Goal: Task Accomplishment & Management: Use online tool/utility

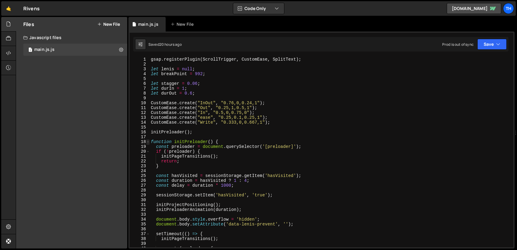
click at [148, 141] on span at bounding box center [147, 141] width 3 height 5
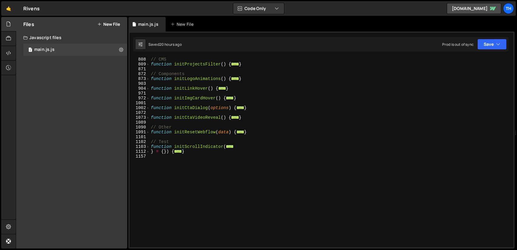
scroll to position [218, 0]
click at [148, 147] on span at bounding box center [147, 146] width 3 height 5
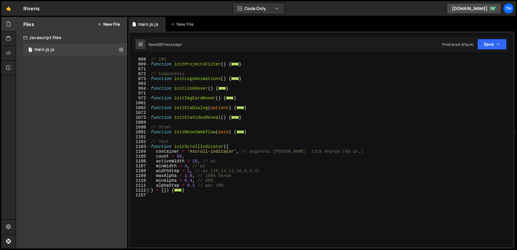
click at [149, 189] on span at bounding box center [147, 190] width 3 height 5
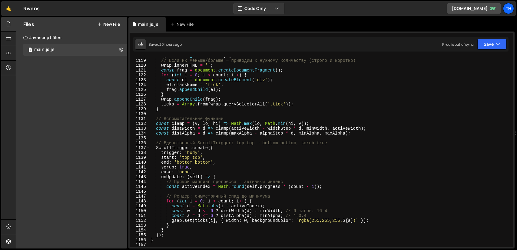
scroll to position [381, 0]
click at [183, 165] on div "if ( ticks . length !== count ) { // Если их меньше/больше — приводим к нужному…" at bounding box center [330, 153] width 361 height 200
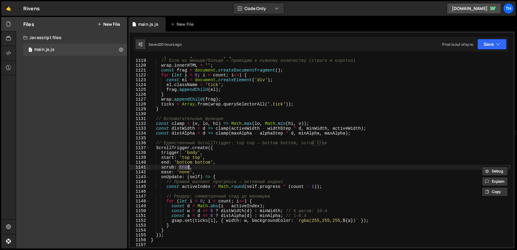
scroll to position [0, 2]
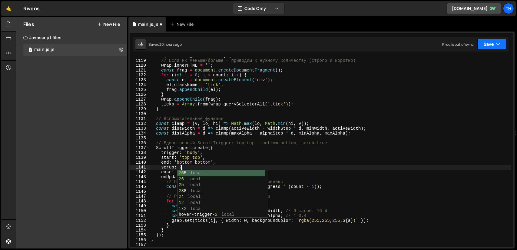
click at [491, 45] on button "Save" at bounding box center [491, 44] width 29 height 11
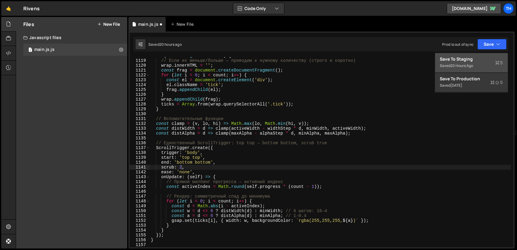
click at [470, 55] on button "Save to Staging S Saved 20 hours ago" at bounding box center [471, 63] width 73 height 20
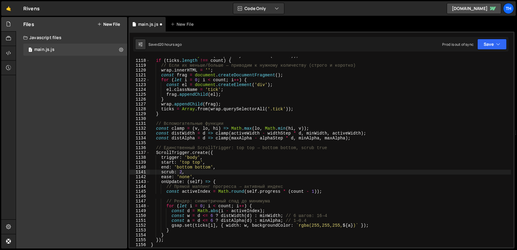
scroll to position [5413, 0]
click at [181, 172] on div "let ticks = Array . from ( wrap . querySelectorAll ( '.tick' )) ; if ( ticks . …" at bounding box center [330, 153] width 361 height 200
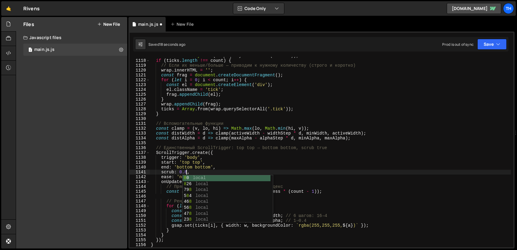
scroll to position [0, 2]
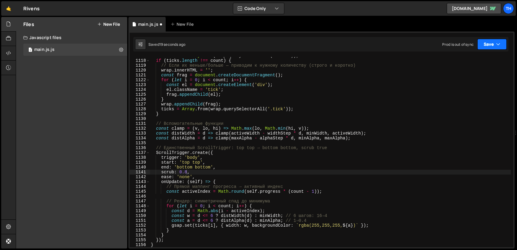
click at [491, 41] on button "Save" at bounding box center [491, 44] width 29 height 11
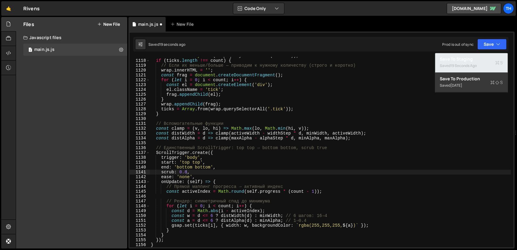
click at [469, 53] on button "Save to Staging S Saved 19 seconds ago" at bounding box center [471, 63] width 73 height 20
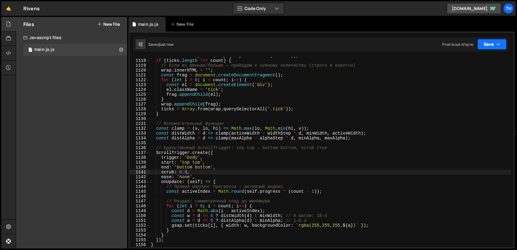
click at [491, 39] on button "Save" at bounding box center [491, 44] width 29 height 11
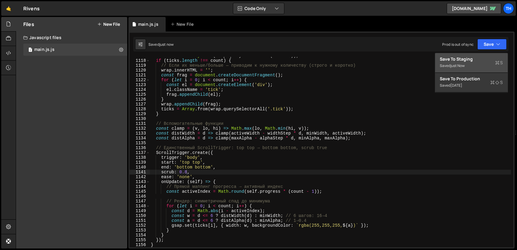
click at [456, 60] on div "Save to Staging S" at bounding box center [471, 59] width 63 height 6
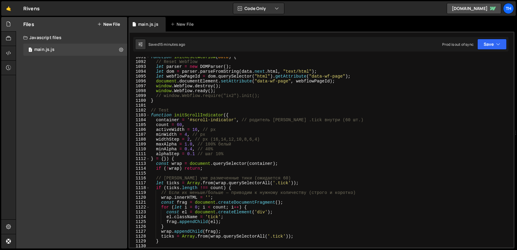
scroll to position [5286, 0]
click at [149, 115] on span at bounding box center [147, 115] width 3 height 5
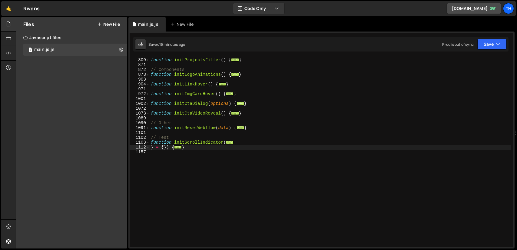
scroll to position [222, 0]
click at [203, 147] on div "// CMS function initProjectsFilter ( ) { ... } // Components function initLogoA…" at bounding box center [330, 153] width 361 height 200
type textarea "}"
paste textarea "}"
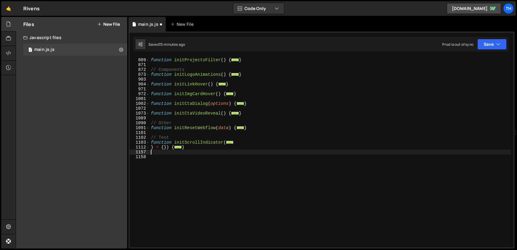
type textarea "}"
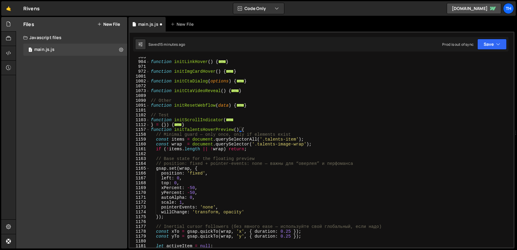
scroll to position [245, 0]
click at [149, 129] on span at bounding box center [147, 129] width 3 height 5
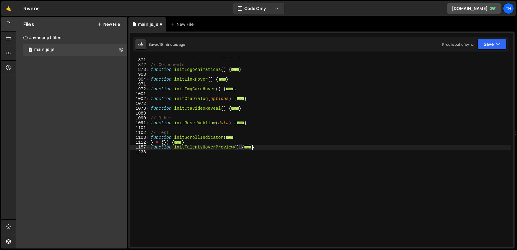
scroll to position [227, 0]
click at [199, 150] on div "function initProjectsFilter ( ) { ... } // Components function initLogoAnimatio…" at bounding box center [330, 153] width 361 height 200
click at [199, 149] on div "function initProjectsFilter ( ) { ... } // Components function initLogoAnimatio…" at bounding box center [330, 153] width 361 height 200
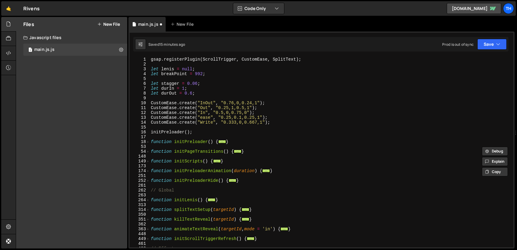
scroll to position [0, 0]
click at [148, 160] on span at bounding box center [147, 161] width 3 height 5
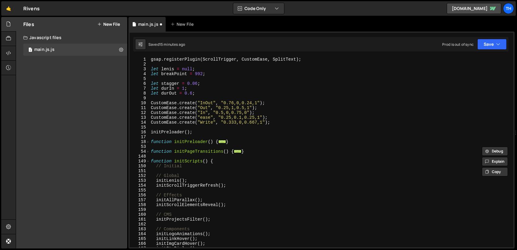
scroll to position [54, 0]
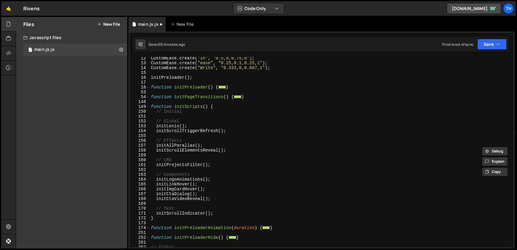
click at [216, 213] on div "CustomEase . create ( "In" , "0.5,0,0.75,0" ) ; CustomEase . create ( "ease" , …" at bounding box center [330, 156] width 361 height 200
type textarea "initScrollIndicator();"
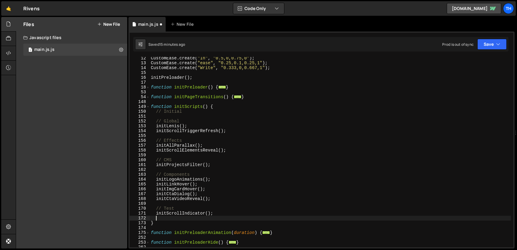
paste textarea "initTalentsHoverPreview"
click at [489, 48] on button "Save" at bounding box center [491, 44] width 29 height 11
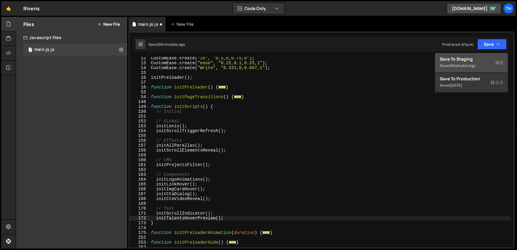
click at [474, 58] on div "Save to Staging S" at bounding box center [471, 59] width 63 height 6
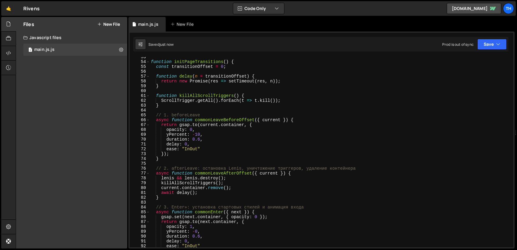
scroll to position [145, 0]
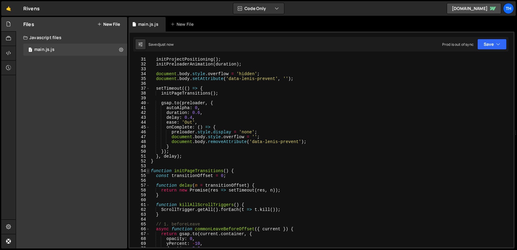
click at [149, 172] on span at bounding box center [147, 170] width 3 height 5
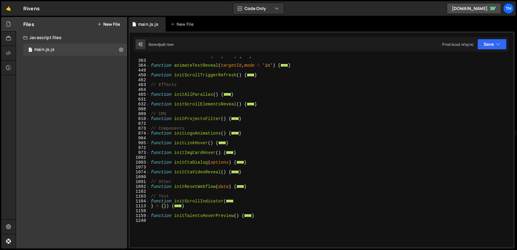
scroll to position [218, 0]
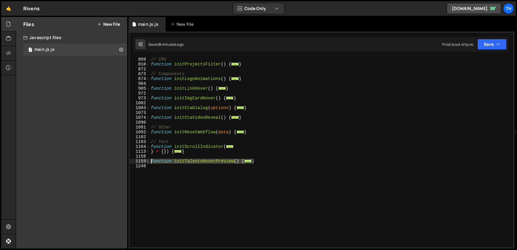
drag, startPoint x: 231, startPoint y: 160, endPoint x: 149, endPoint y: 160, distance: 81.7
click at [149, 160] on div "initTalentsHoverPreview(); 809 810 872 873 874 904 905 972 973 1002 1003 1073 1…" at bounding box center [321, 152] width 383 height 190
paste textarea "// document.addEventListener('b"
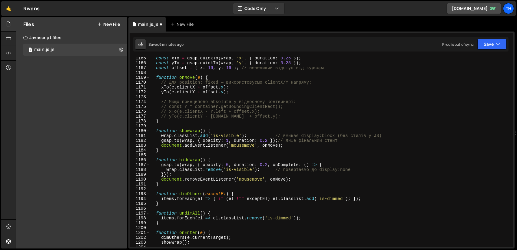
scroll to position [259, 0]
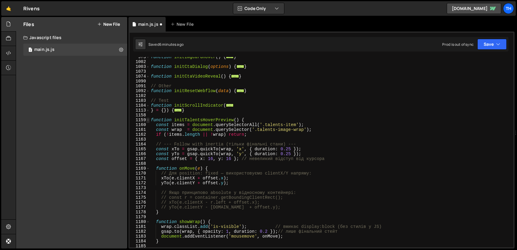
click at [149, 120] on span at bounding box center [147, 119] width 3 height 5
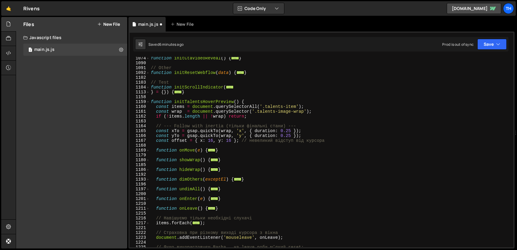
scroll to position [277, 0]
click at [209, 100] on div "function initCtaVideoReveal ( ) { ... } // Other function initResetWebflow ( da…" at bounding box center [330, 156] width 361 height 200
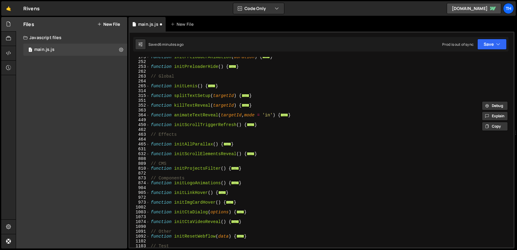
scroll to position [41, 0]
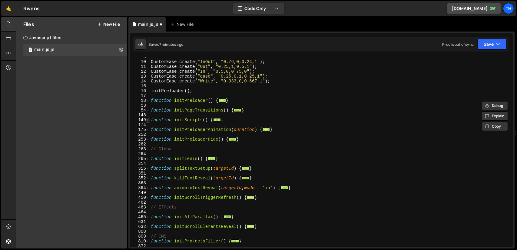
click at [148, 120] on span at bounding box center [147, 119] width 3 height 5
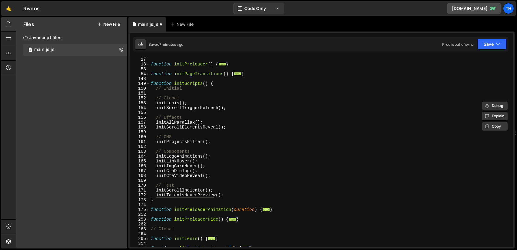
scroll to position [96, 0]
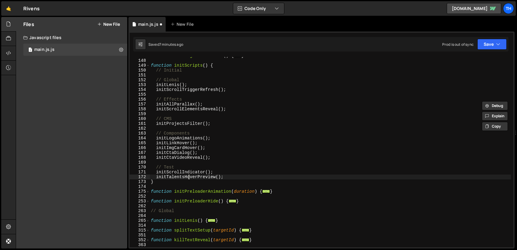
click at [188, 178] on div "function initPageTransitions ( ) { ... } function initScripts ( ) { // Initial …" at bounding box center [330, 153] width 361 height 200
click at [498, 45] on icon "button" at bounding box center [498, 44] width 4 height 6
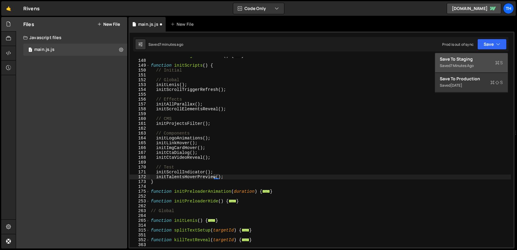
click at [476, 58] on div "Save to Staging S" at bounding box center [471, 59] width 63 height 6
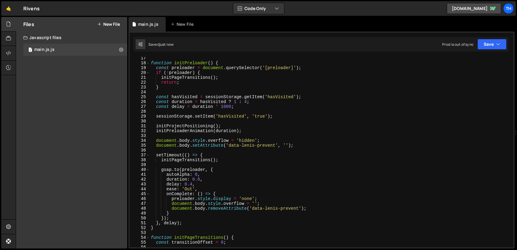
scroll to position [0, 0]
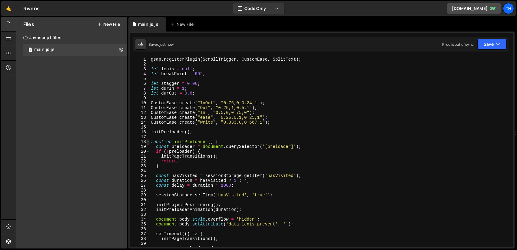
click at [149, 141] on span at bounding box center [147, 141] width 3 height 5
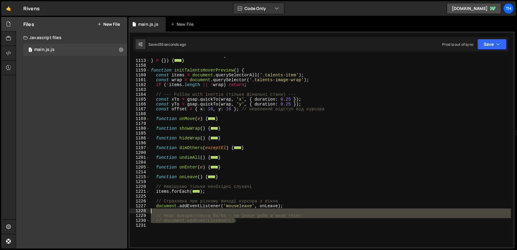
scroll to position [272, 0]
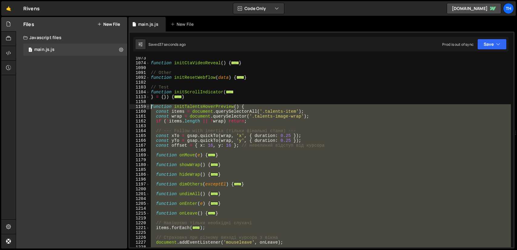
drag, startPoint x: 242, startPoint y: 221, endPoint x: 148, endPoint y: 105, distance: 148.8
click at [148, 105] on div "initTalentsHoverPreview(); 1073 1074 1090 1091 1092 1102 1103 1104 1113 1158 11…" at bounding box center [321, 152] width 383 height 190
paste textarea "}"
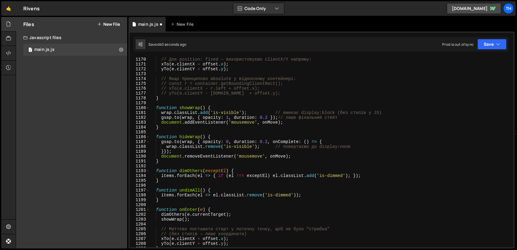
scroll to position [282, 0]
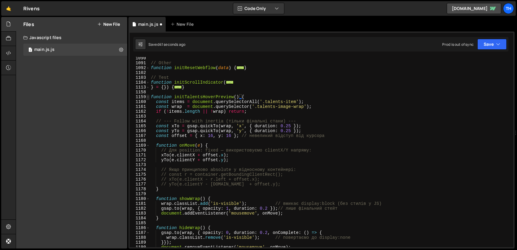
click at [148, 96] on span at bounding box center [147, 96] width 3 height 5
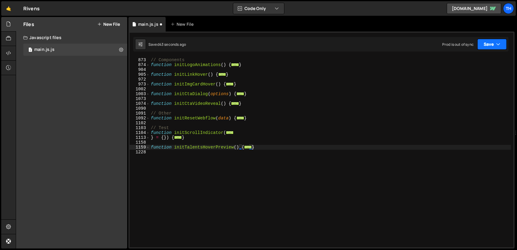
click at [486, 44] on button "Save" at bounding box center [491, 44] width 29 height 11
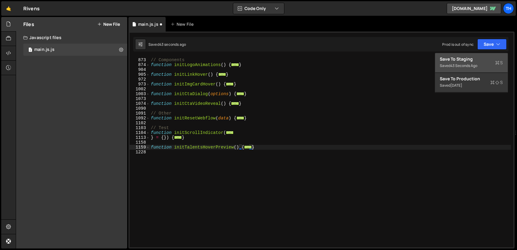
click at [468, 60] on div "Save to Staging S" at bounding box center [471, 59] width 63 height 6
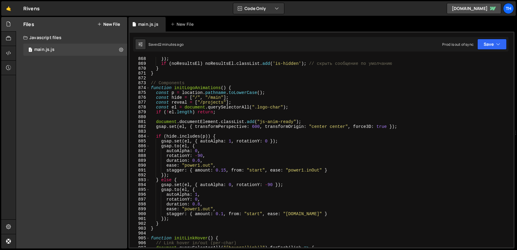
scroll to position [4186, 0]
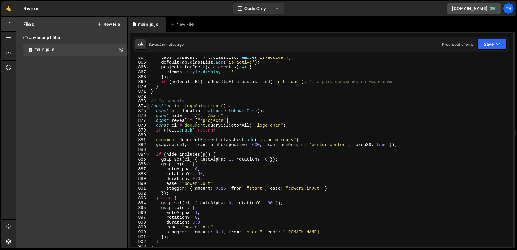
click at [148, 106] on span at bounding box center [147, 106] width 3 height 5
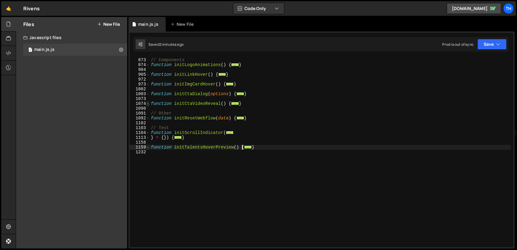
scroll to position [232, 0]
drag, startPoint x: 257, startPoint y: 146, endPoint x: 145, endPoint y: 147, distance: 111.4
click at [145, 147] on div "document.addEventListener('mouseleave', onLeave); 872 873 874 904 905 972 973 1…" at bounding box center [321, 152] width 383 height 190
type textarea "function initTalentsHoverPreview() { const items = document.querySelectorAll('.…"
paste textarea
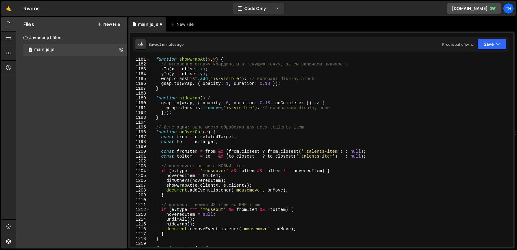
scroll to position [335, 0]
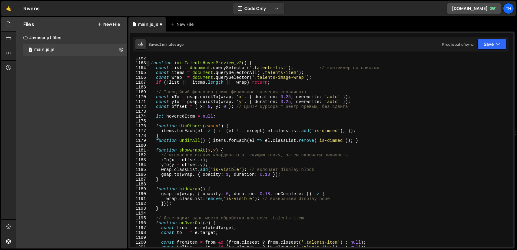
click at [148, 62] on span at bounding box center [147, 63] width 3 height 5
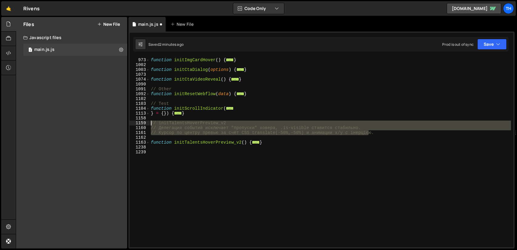
drag, startPoint x: 375, startPoint y: 132, endPoint x: 133, endPoint y: 122, distance: 242.6
click at [133, 122] on div "972 973 1002 1003 1073 1074 1090 1091 1092 1102 1103 1104 1113 1158 1159 1160 1…" at bounding box center [321, 152] width 383 height 190
type textarea "// initTalentsHoverPreview_v2 // Делегация событий исключает "пропуски" ховера,…"
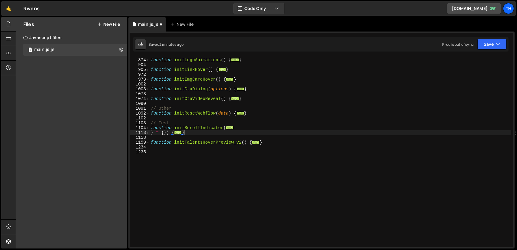
scroll to position [237, 0]
click at [502, 43] on button "Save" at bounding box center [491, 44] width 29 height 11
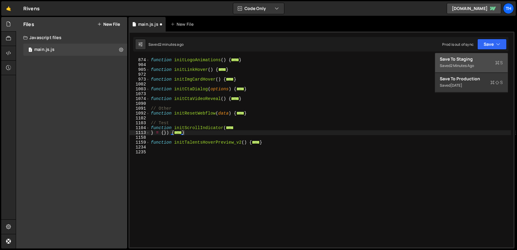
click at [463, 59] on div "Save to Staging S" at bounding box center [471, 59] width 63 height 6
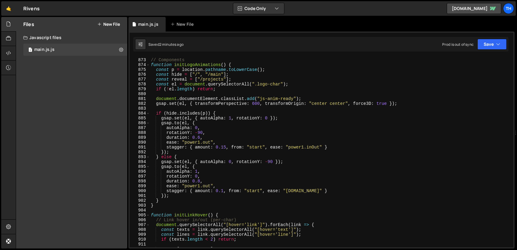
scroll to position [4173, 0]
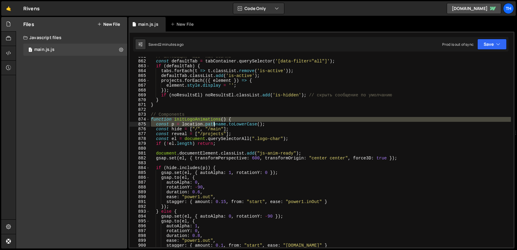
drag, startPoint x: 150, startPoint y: 119, endPoint x: 210, endPoint y: 123, distance: 59.8
click at [215, 123] on div "// активация 'all' как обычно const defaultTab = tabContainer . querySelector (…" at bounding box center [330, 154] width 361 height 200
click at [148, 120] on span at bounding box center [147, 119] width 3 height 5
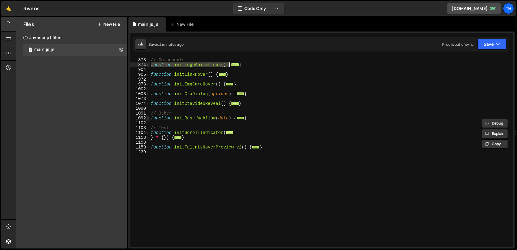
scroll to position [232, 0]
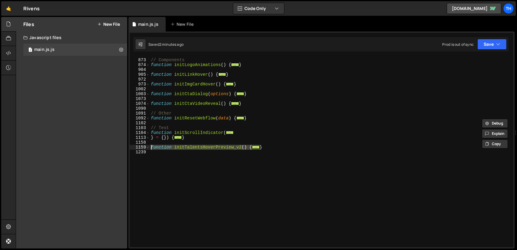
drag, startPoint x: 266, startPoint y: 147, endPoint x: 151, endPoint y: 146, distance: 115.6
click at [150, 146] on div "// Components function initLogoAnimations ( ) { ... } function initLinkHover ( …" at bounding box center [330, 153] width 361 height 200
paste textarea "}"
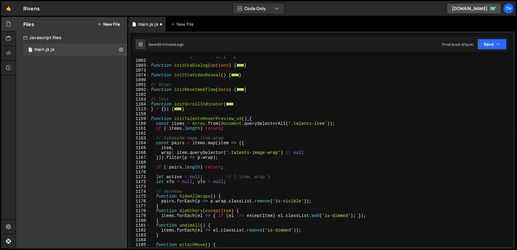
scroll to position [242, 0]
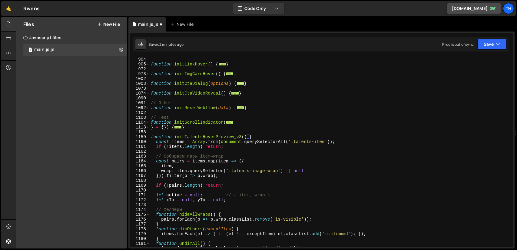
click at [150, 137] on div "function initLinkHover ( ) { ... } function initImgCardHover ( ) { ... } functi…" at bounding box center [330, 157] width 361 height 200
click at [149, 137] on span at bounding box center [147, 136] width 3 height 5
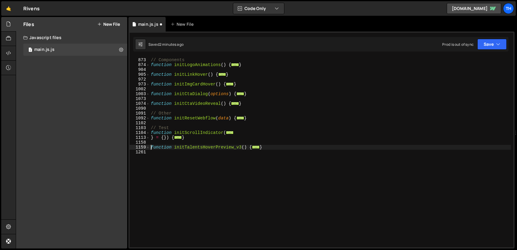
click at [203, 147] on div "// Components function initLogoAnimations ( ) { ... } function initLinkHover ( …" at bounding box center [330, 153] width 361 height 200
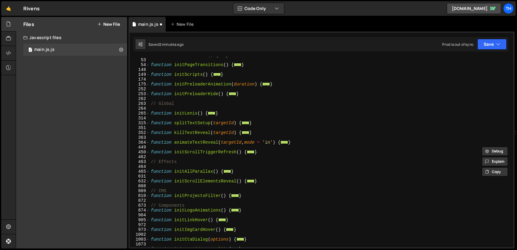
scroll to position [0, 0]
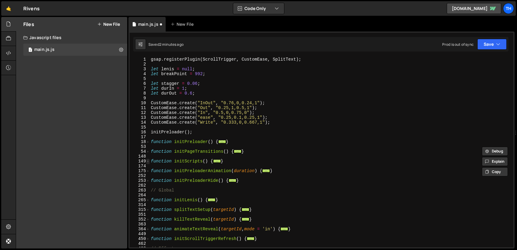
click at [149, 160] on span at bounding box center [147, 161] width 3 height 5
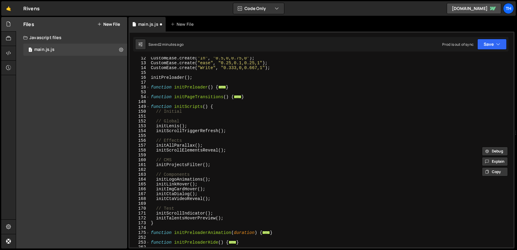
scroll to position [91, 0]
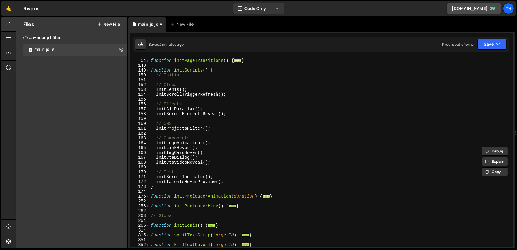
click at [188, 182] on div "function initPageTransitions ( ) { ... } function initScripts ( ) { // Initial …" at bounding box center [330, 153] width 361 height 200
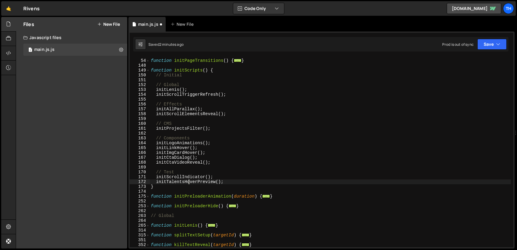
click at [188, 182] on div "function initPageTransitions ( ) { ... } function initScripts ( ) { // Initial …" at bounding box center [330, 153] width 361 height 200
paste textarea "_v3"
click at [491, 40] on button "Save" at bounding box center [491, 44] width 29 height 11
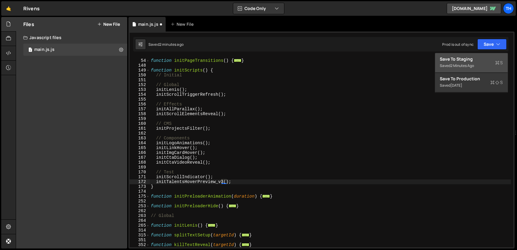
click at [473, 61] on div "Save to Staging S" at bounding box center [471, 59] width 63 height 6
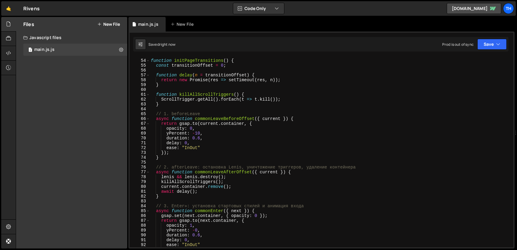
scroll to position [183, 0]
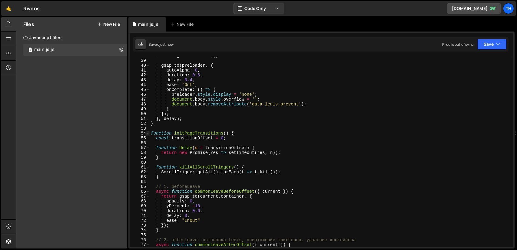
click at [148, 133] on span at bounding box center [147, 133] width 3 height 5
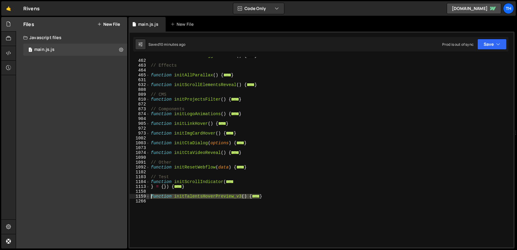
drag, startPoint x: 269, startPoint y: 196, endPoint x: 148, endPoint y: 197, distance: 121.1
click at [148, 197] on div "initTalentsHoverPreview_v3(); 450 462 463 464 465 631 632 808 809 810 872 873 8…" at bounding box center [321, 152] width 383 height 190
paste textarea "}"
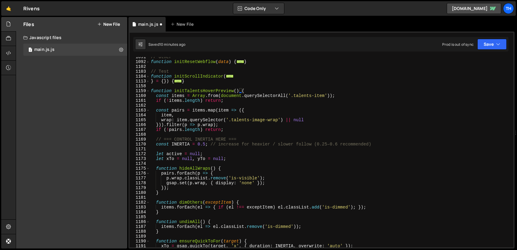
scroll to position [216, 0]
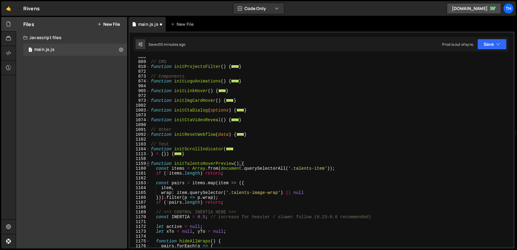
click at [149, 163] on span at bounding box center [147, 163] width 3 height 5
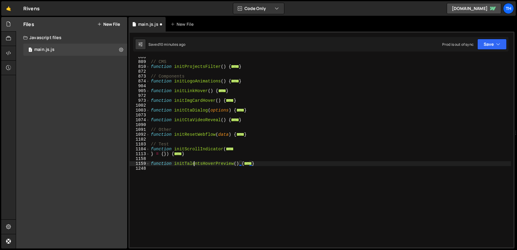
click at [193, 164] on div "// CMS function initProjectsFilter ( ) { ... } // Components function initLogoA…" at bounding box center [330, 154] width 361 height 200
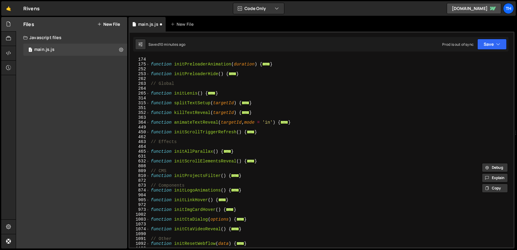
scroll to position [52, 0]
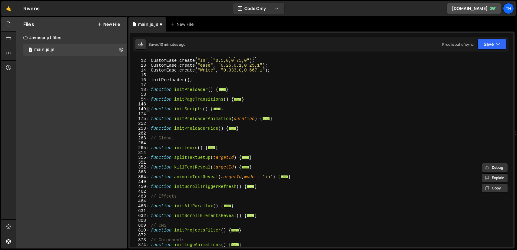
click at [149, 108] on span at bounding box center [147, 109] width 3 height 5
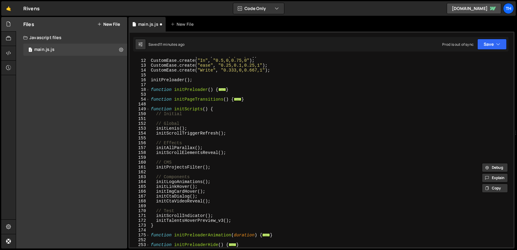
click at [181, 221] on div "CustomEase . create ( "Out" , "0.25,1,0.5,1" ) ; CustomEase . create ( "In" , "…" at bounding box center [330, 153] width 361 height 200
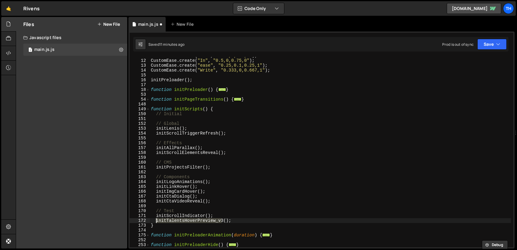
paste textarea
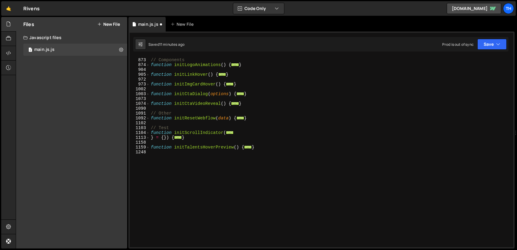
scroll to position [348, 0]
drag, startPoint x: 148, startPoint y: 147, endPoint x: 156, endPoint y: 148, distance: 8.3
click at [148, 147] on span at bounding box center [147, 147] width 3 height 5
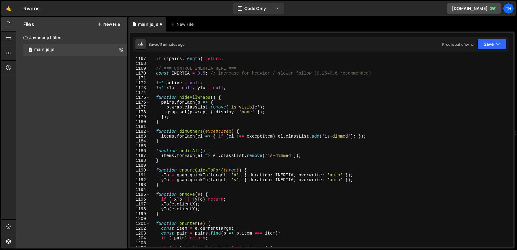
scroll to position [439, 0]
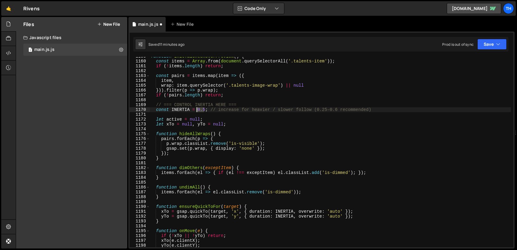
drag, startPoint x: 204, startPoint y: 107, endPoint x: 197, endPoint y: 108, distance: 7.0
click at [197, 108] on div "function initTalentsHoverPreview ( ) { const items = Array . from ( document . …" at bounding box center [330, 154] width 361 height 200
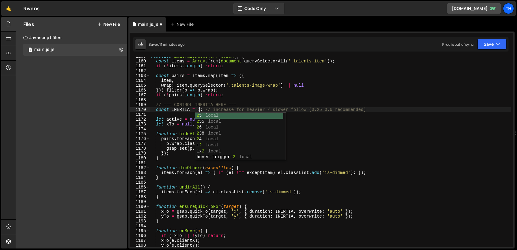
scroll to position [0, 3]
click at [487, 44] on button "Save" at bounding box center [491, 44] width 29 height 11
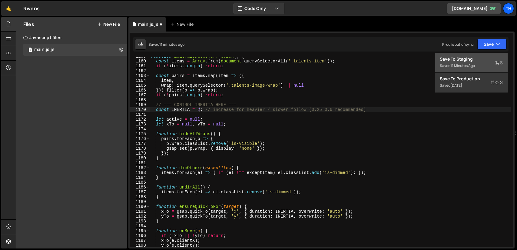
click at [469, 56] on div "Save to Staging S" at bounding box center [471, 59] width 63 height 6
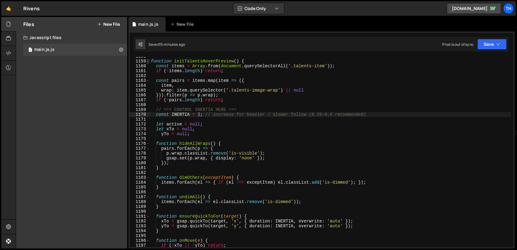
click at [146, 61] on span at bounding box center [147, 61] width 3 height 5
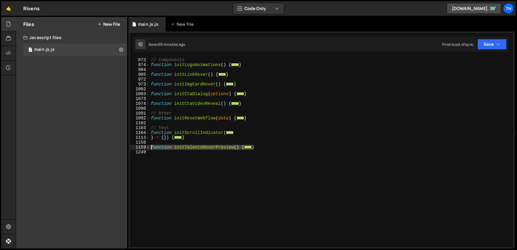
drag, startPoint x: 255, startPoint y: 146, endPoint x: 146, endPoint y: 147, distance: 109.6
click at [146, 147] on div "const INERTIA = 2; // increase for heavier / slower follow (0.25–0.6 recommende…" at bounding box center [321, 152] width 383 height 190
paste textarea "}"
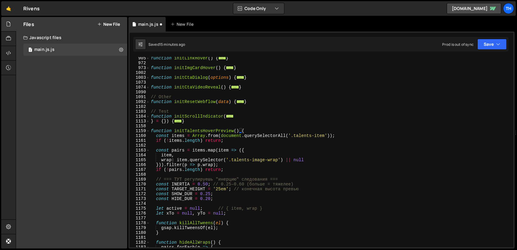
scroll to position [212, 0]
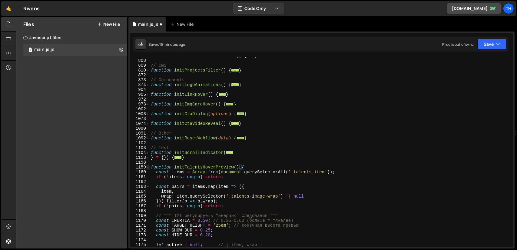
click at [149, 167] on span at bounding box center [147, 167] width 3 height 5
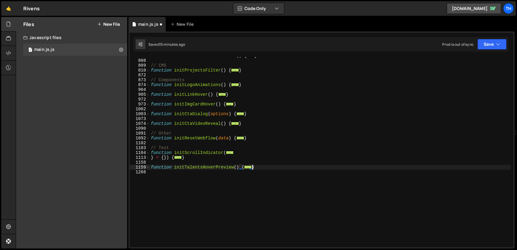
click at [216, 169] on div "function initScrollElementsReveal ( ) { ... } // CMS function initProjectsFilte…" at bounding box center [330, 153] width 361 height 200
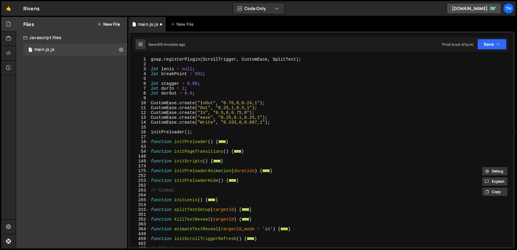
scroll to position [0, 0]
click at [149, 161] on span at bounding box center [147, 161] width 3 height 5
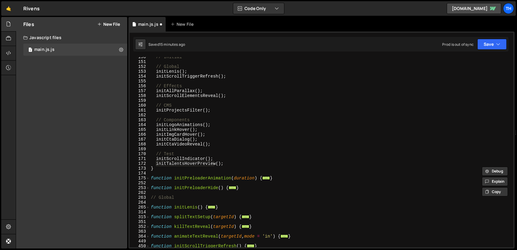
scroll to position [109, 0]
click at [184, 163] on div "// Initial // Global initLenis ( ) ; initScrollTriggerRefresh ( ) ; // Effects …" at bounding box center [330, 154] width 361 height 200
click at [500, 43] on button "Save" at bounding box center [491, 44] width 29 height 11
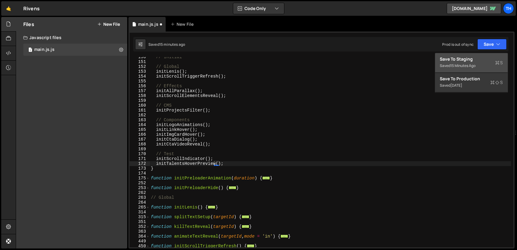
click at [458, 59] on div "Save to Staging S" at bounding box center [471, 59] width 63 height 6
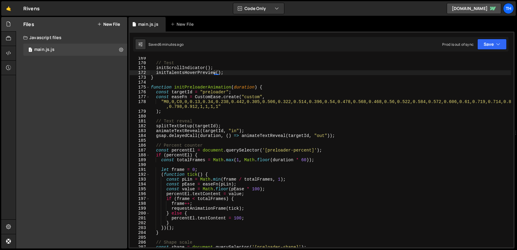
scroll to position [815, 0]
click at [147, 87] on span at bounding box center [147, 87] width 3 height 5
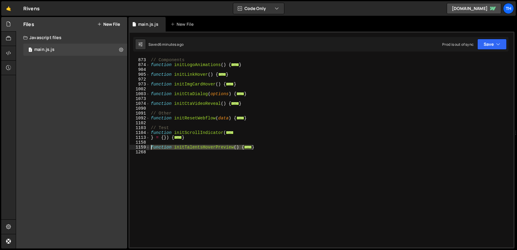
drag, startPoint x: 257, startPoint y: 145, endPoint x: 149, endPoint y: 146, distance: 107.5
click at [149, 146] on div "initTalentsHoverPreview(); 872 873 874 904 905 972 973 1002 1003 1073 1074 1090…" at bounding box center [321, 152] width 383 height 190
paste textarea "}"
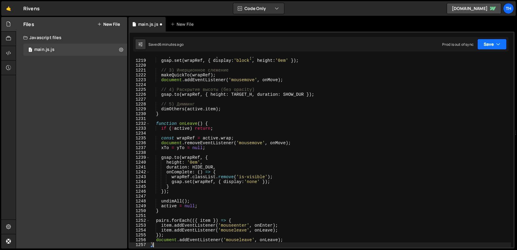
click at [493, 47] on button "Save" at bounding box center [491, 44] width 29 height 11
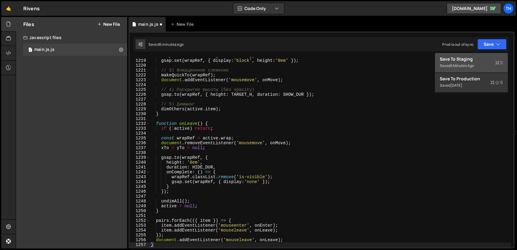
click at [467, 56] on div "Save to Staging S" at bounding box center [471, 59] width 63 height 6
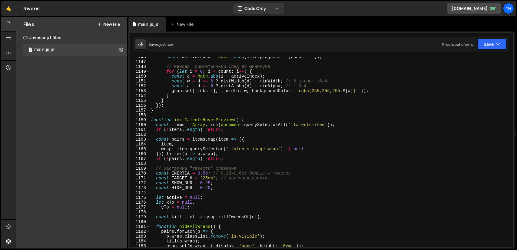
scroll to position [5552, 0]
type textarea "pairs.forEach(({ item }) => {"
click at [149, 120] on span at bounding box center [147, 119] width 3 height 5
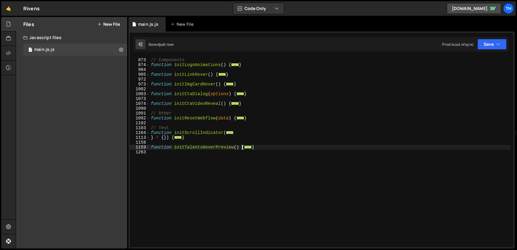
scroll to position [232, 0]
